Goal: Task Accomplishment & Management: Use online tool/utility

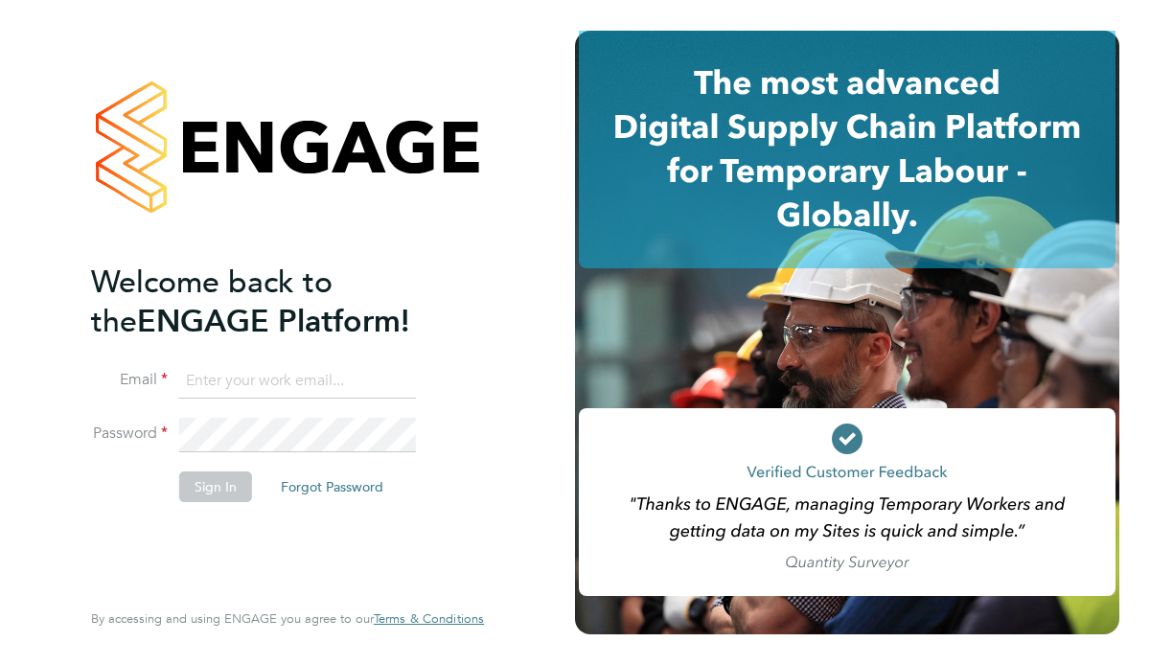
type input "[EMAIL_ADDRESS][PERSON_NAME][DOMAIN_NAME]"
click at [213, 480] on button "Sign In" at bounding box center [215, 486] width 73 height 31
